Goal: Information Seeking & Learning: Learn about a topic

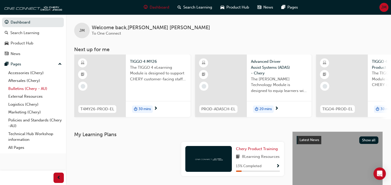
click at [13, 88] on link "Bulletins (Chery - AU)" at bounding box center [35, 89] width 58 height 8
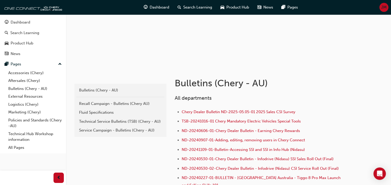
scroll to position [52, 0]
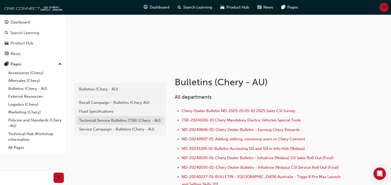
click at [109, 119] on div "Technical Service Bulletins (TSB) (Chery - AU)" at bounding box center [120, 121] width 83 height 6
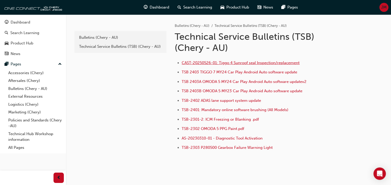
click at [258, 64] on span "CAST-20250526-01: Tiggo 4 Sunroof seal Inspection/replacement" at bounding box center [241, 62] width 118 height 5
click at [137, 150] on div "e820a42a-f55a-48b1-8359-4e82164139b7 Bulletins (Chery - AU) Technical Service B…" at bounding box center [119, 93] width 93 height 158
